Goal: Transaction & Acquisition: Purchase product/service

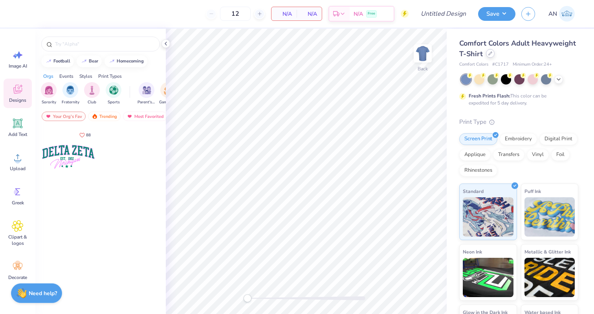
click at [489, 55] on icon at bounding box center [490, 53] width 4 height 4
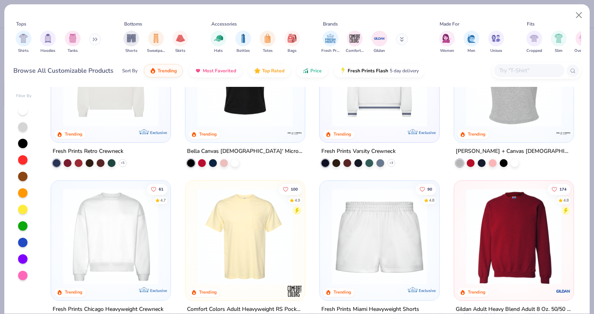
scroll to position [445, 0]
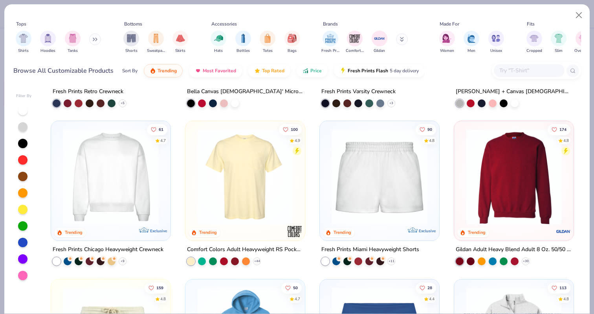
click at [253, 183] on img at bounding box center [245, 177] width 104 height 96
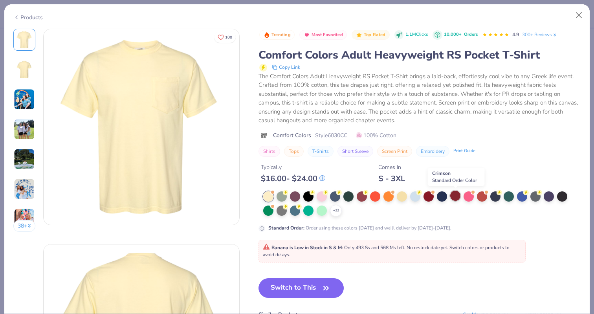
click at [458, 196] on div at bounding box center [455, 196] width 10 height 10
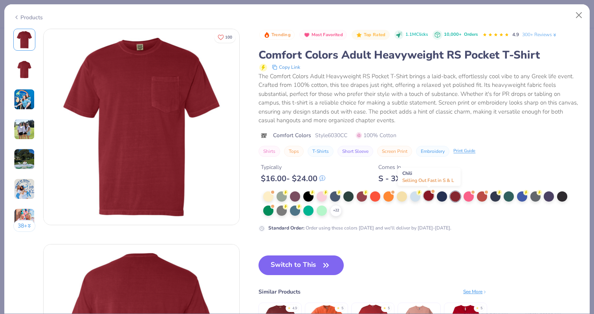
click at [427, 197] on div at bounding box center [428, 196] width 10 height 10
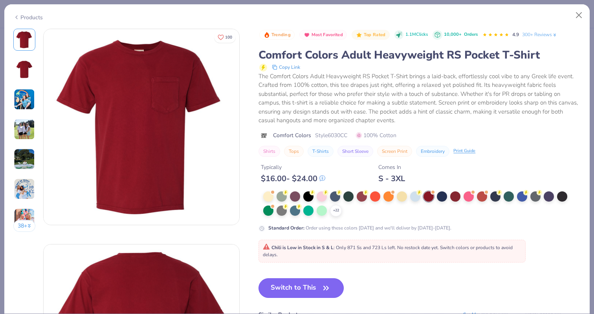
click at [295, 284] on button "Switch to This" at bounding box center [300, 288] width 85 height 20
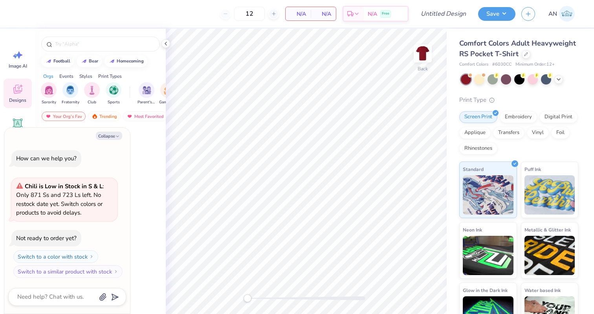
click at [142, 160] on div at bounding box center [133, 162] width 59 height 71
click at [112, 137] on button "Collapse" at bounding box center [109, 136] width 26 height 8
type textarea "x"
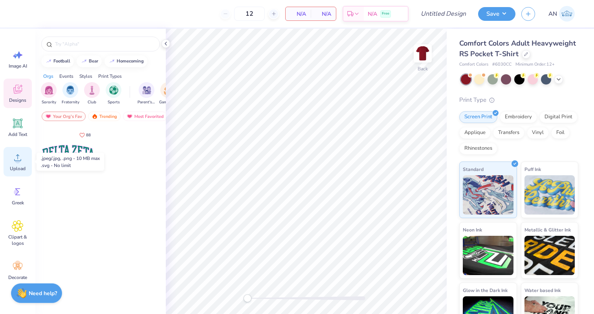
click at [20, 163] on icon at bounding box center [18, 158] width 12 height 12
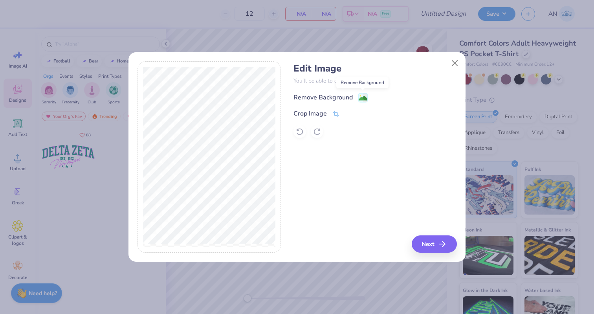
click at [362, 99] on image at bounding box center [363, 98] width 9 height 9
click at [439, 247] on button "Next" at bounding box center [435, 243] width 45 height 17
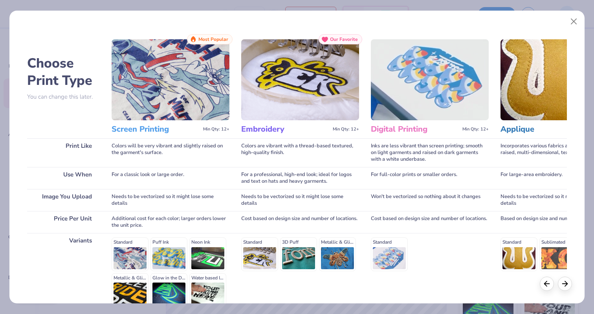
click at [156, 129] on h3 "Screen Printing" at bounding box center [156, 129] width 88 height 10
click at [167, 82] on img at bounding box center [171, 79] width 118 height 81
click at [202, 67] on img at bounding box center [171, 79] width 118 height 81
click at [200, 105] on img at bounding box center [171, 79] width 118 height 81
click at [161, 131] on h3 "Screen Printing" at bounding box center [156, 129] width 88 height 10
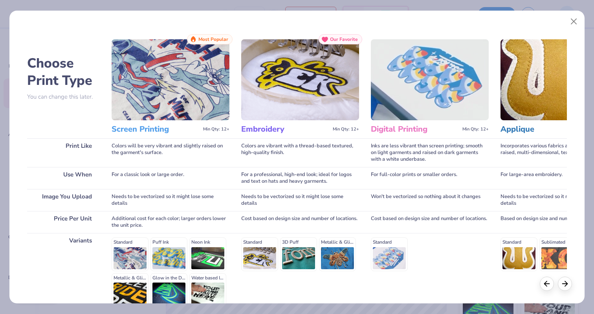
scroll to position [62, 0]
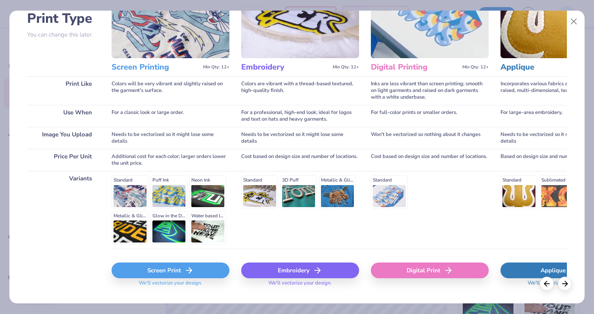
click at [169, 273] on div "Screen Print" at bounding box center [171, 270] width 118 height 16
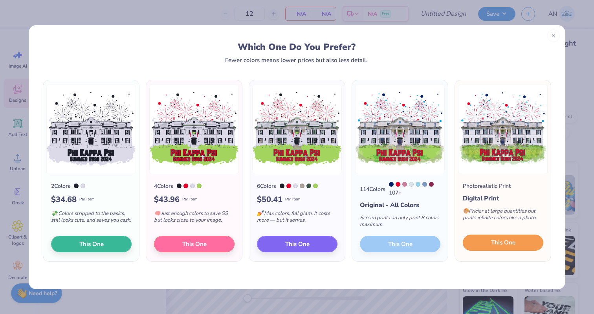
click at [513, 244] on span "This One" at bounding box center [503, 242] width 24 height 9
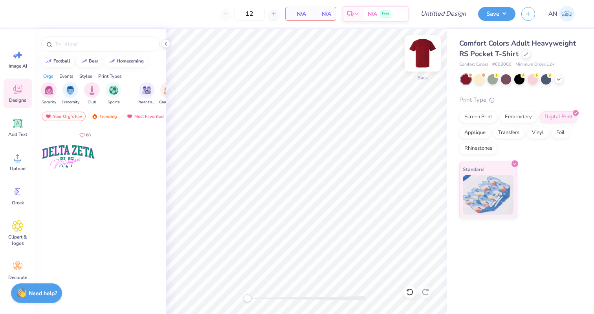
click at [428, 48] on img at bounding box center [422, 53] width 31 height 31
